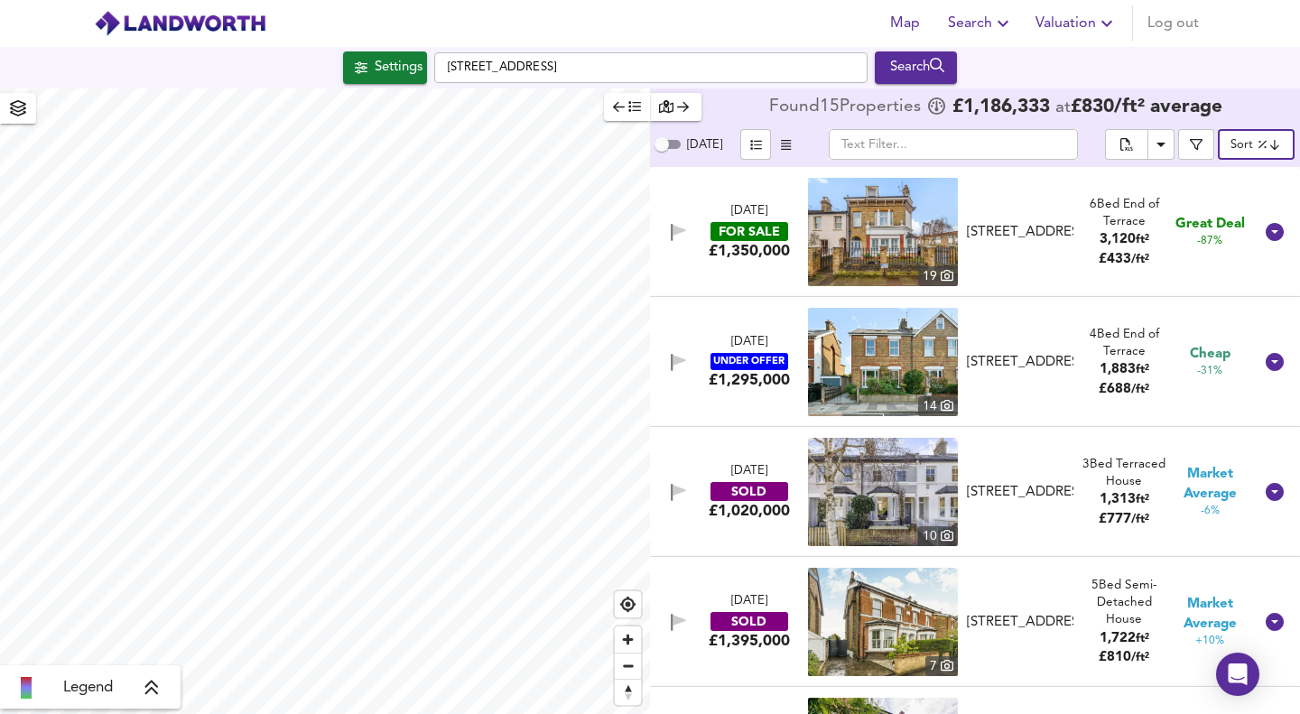
click at [1139, 21] on div "Map Search Valuation Log out" at bounding box center [1041, 23] width 330 height 36
click at [1167, 25] on span "Log out" at bounding box center [1173, 23] width 51 height 25
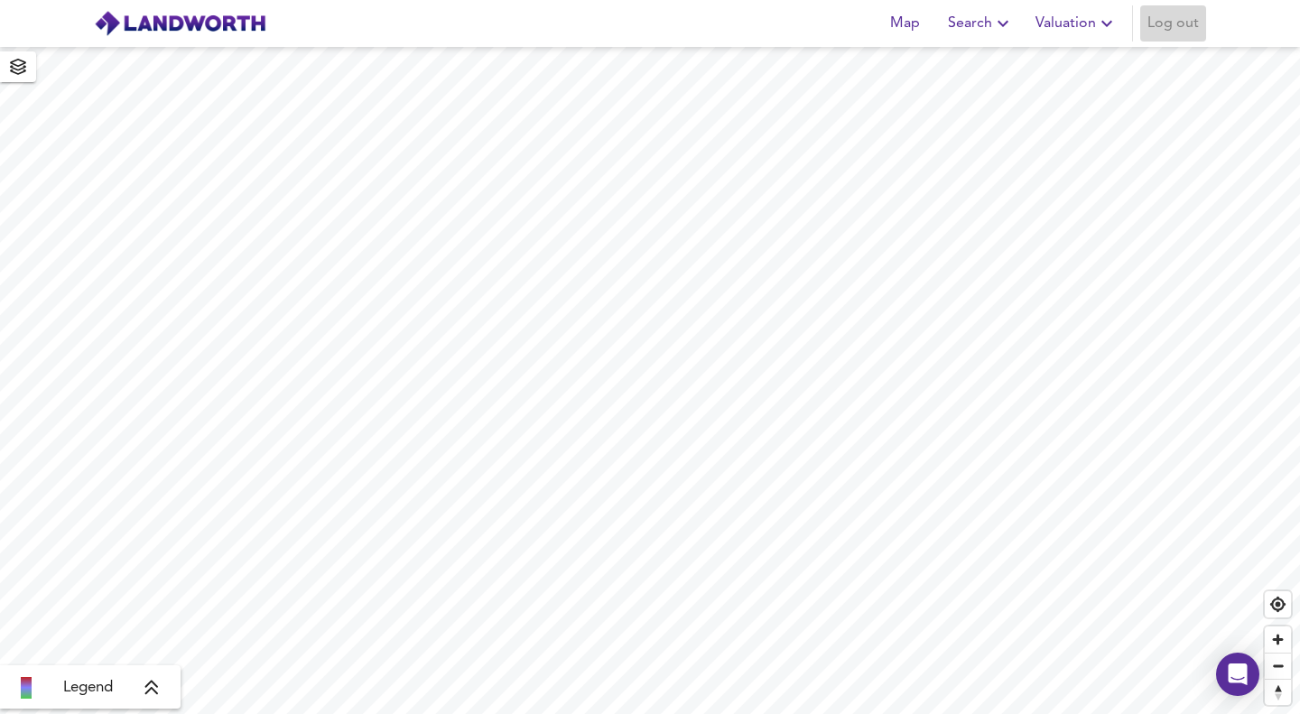
click at [1184, 31] on span "Log out" at bounding box center [1173, 23] width 51 height 25
click at [1167, 30] on span "Log in" at bounding box center [1177, 23] width 43 height 25
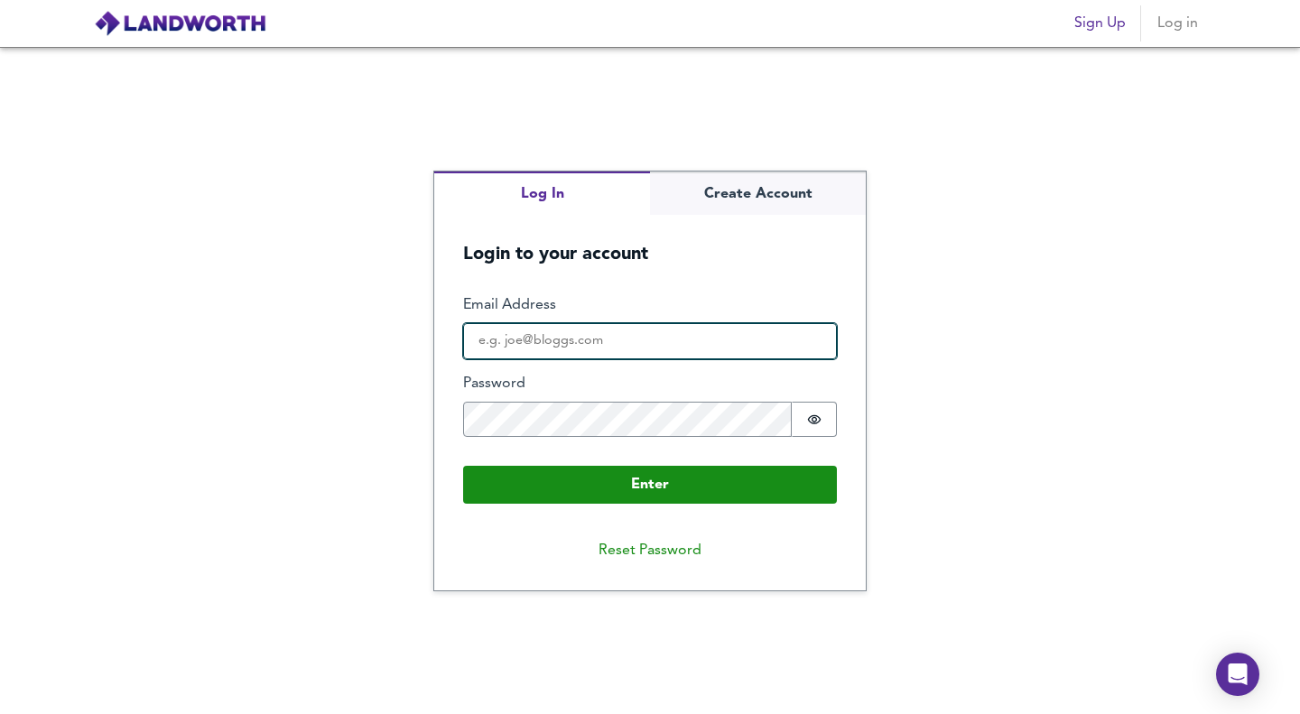
click at [585, 352] on input "Email Address" at bounding box center [650, 341] width 374 height 36
type input "sales@fruitionproperties.co.uk"
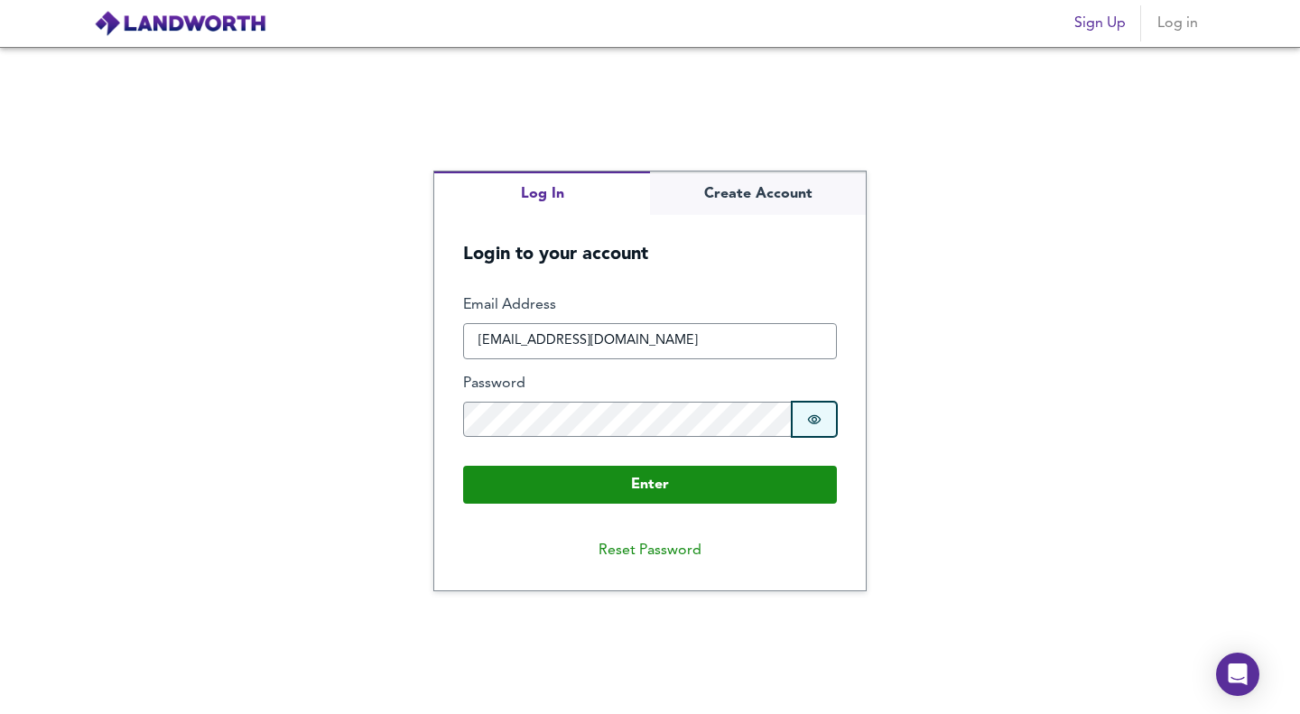
click at [816, 415] on icon "Show password" at bounding box center [815, 418] width 14 height 9
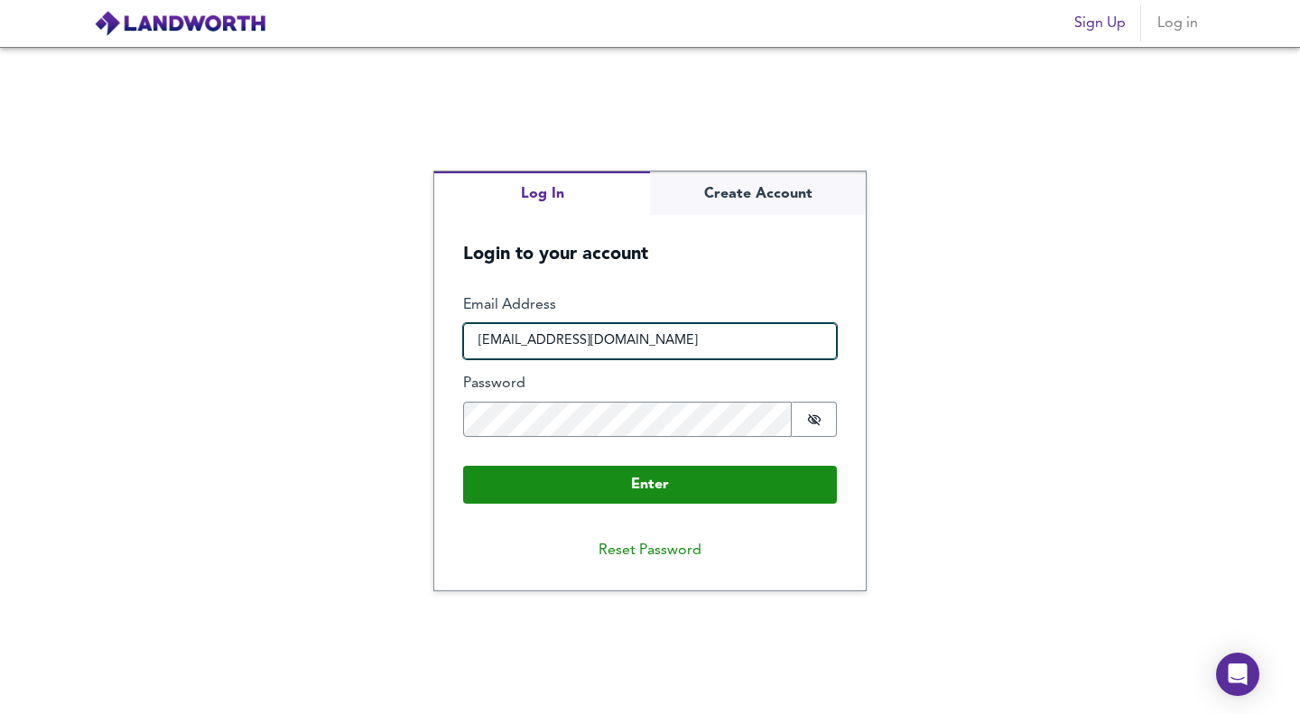
click at [580, 336] on input "sales@fruitionproperties.co.uk" at bounding box center [650, 341] width 374 height 36
